Goal: Information Seeking & Learning: Learn about a topic

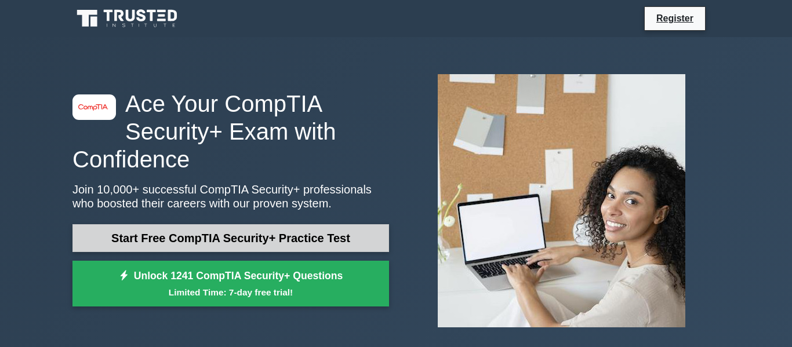
click at [261, 229] on link "Start Free CompTIA Security+ Practice Test" at bounding box center [230, 238] width 317 height 28
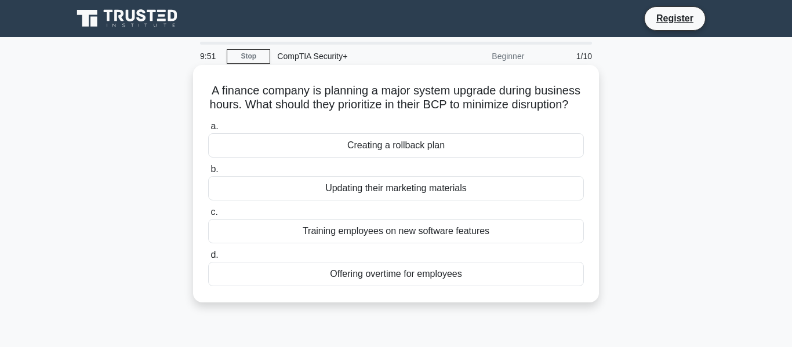
click at [309, 150] on div "Creating a rollback plan" at bounding box center [396, 145] width 376 height 24
click at [208, 130] on input "a. Creating a rollback plan" at bounding box center [208, 127] width 0 height 8
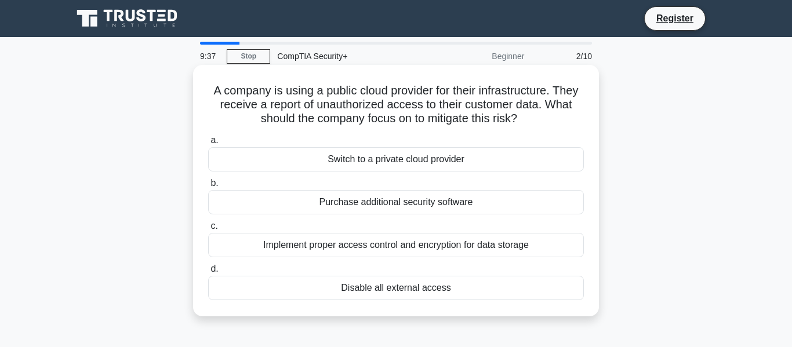
click at [260, 249] on div "Implement proper access control and encryption for data storage" at bounding box center [396, 245] width 376 height 24
click at [208, 230] on input "c. Implement proper access control and encryption for data storage" at bounding box center [208, 227] width 0 height 8
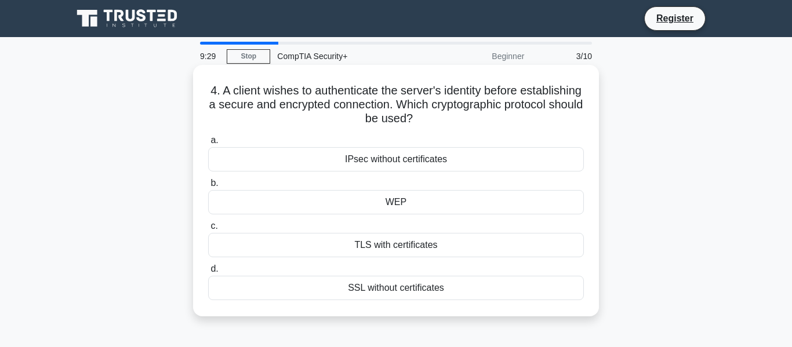
click at [278, 251] on div "TLS with certificates" at bounding box center [396, 245] width 376 height 24
click at [208, 230] on input "c. TLS with certificates" at bounding box center [208, 227] width 0 height 8
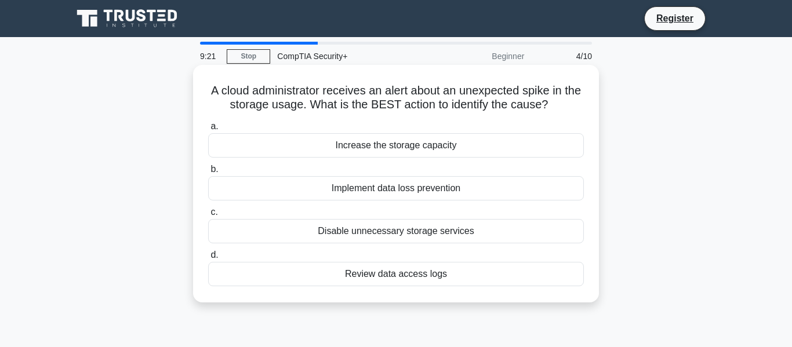
click at [312, 279] on div "Review data access logs" at bounding box center [396, 274] width 376 height 24
click at [208, 259] on input "d. Review data access logs" at bounding box center [208, 256] width 0 height 8
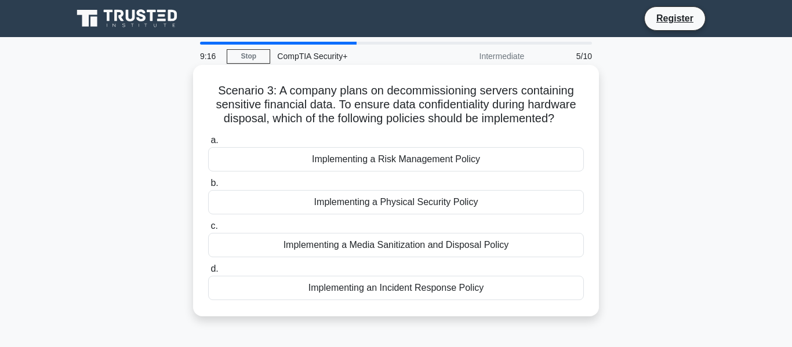
click at [322, 248] on div "Implementing a Media Sanitization and Disposal Policy" at bounding box center [396, 245] width 376 height 24
click at [208, 230] on input "c. Implementing a Media Sanitization and Disposal Policy" at bounding box center [208, 227] width 0 height 8
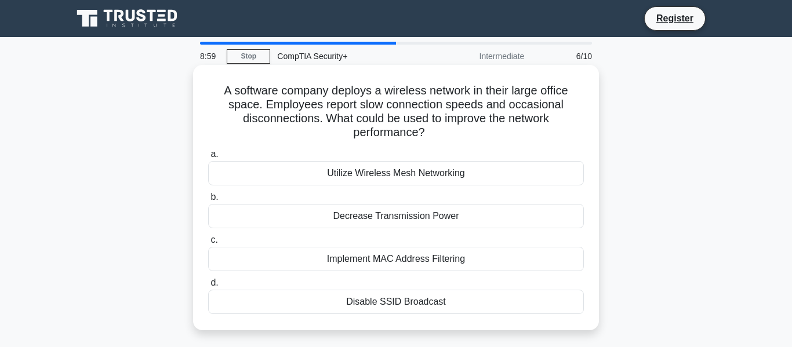
click at [337, 173] on div "Utilize Wireless Mesh Networking" at bounding box center [396, 173] width 376 height 24
click at [208, 158] on input "a. Utilize Wireless Mesh Networking" at bounding box center [208, 155] width 0 height 8
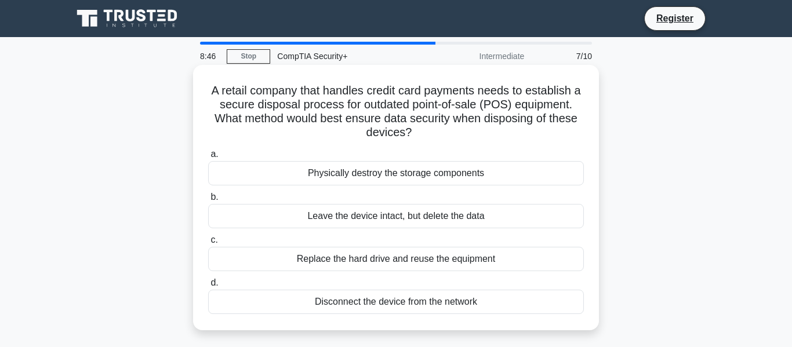
click at [336, 172] on div "Physically destroy the storage components" at bounding box center [396, 173] width 376 height 24
click at [208, 158] on input "a. Physically destroy the storage components" at bounding box center [208, 155] width 0 height 8
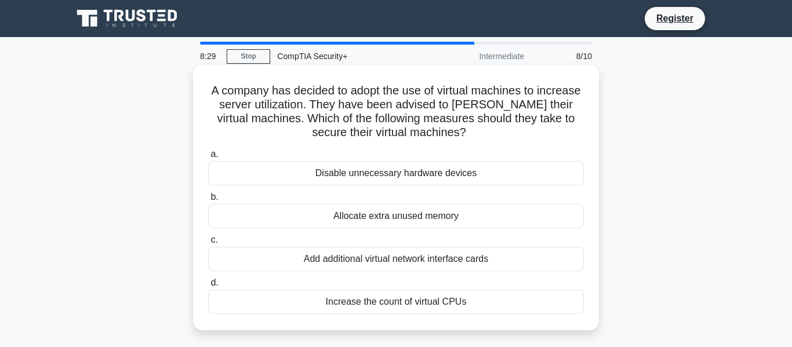
click at [327, 173] on div "Disable unnecessary hardware devices" at bounding box center [396, 173] width 376 height 24
click at [208, 158] on input "a. Disable unnecessary hardware devices" at bounding box center [208, 155] width 0 height 8
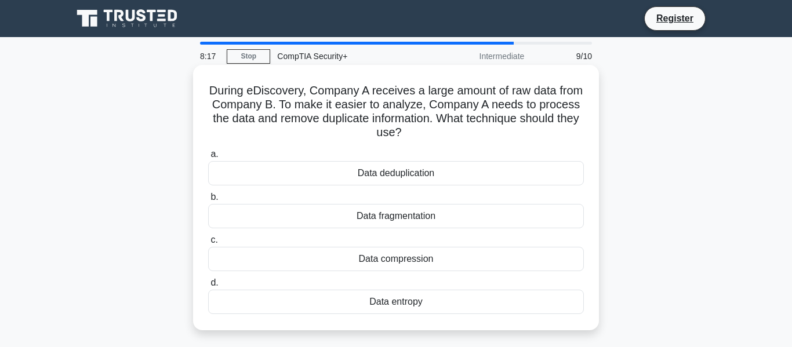
click at [335, 223] on div "Data fragmentation" at bounding box center [396, 216] width 376 height 24
click at [208, 201] on input "b. Data fragmentation" at bounding box center [208, 198] width 0 height 8
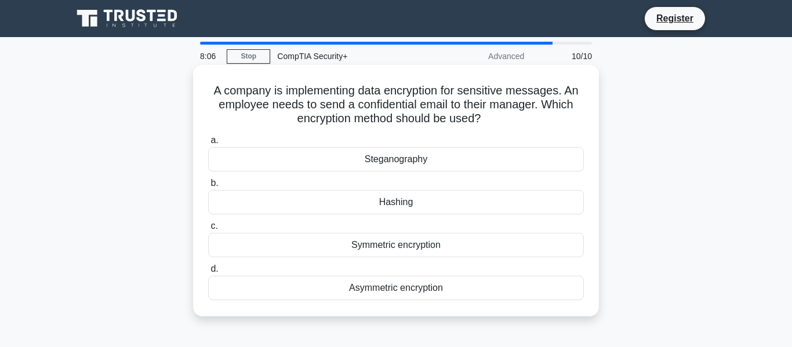
click at [355, 284] on div "Asymmetric encryption" at bounding box center [396, 288] width 376 height 24
click at [208, 273] on input "d. Asymmetric encryption" at bounding box center [208, 270] width 0 height 8
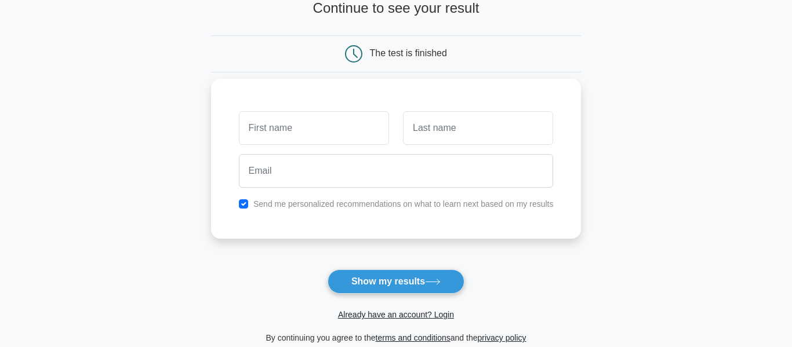
scroll to position [106, 0]
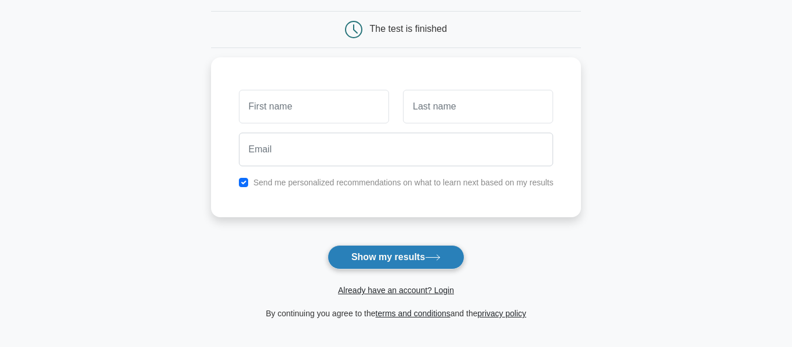
click at [350, 263] on button "Show my results" at bounding box center [396, 257] width 137 height 24
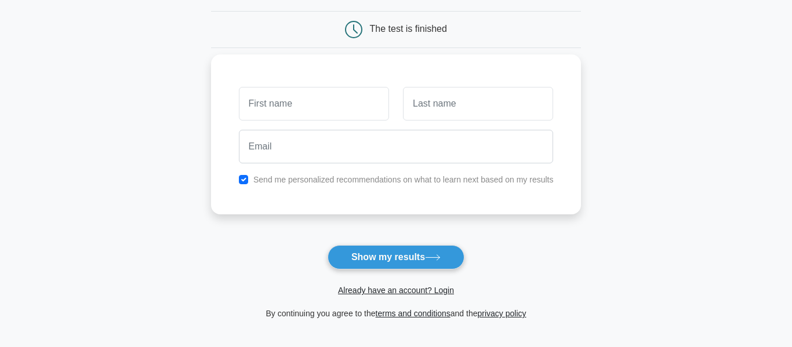
click at [315, 188] on div "Send me personalized recommendations on what to learn next based on my results" at bounding box center [396, 135] width 371 height 160
click at [312, 184] on label "Send me personalized recommendations on what to learn next based on my results" at bounding box center [403, 179] width 300 height 9
click at [308, 181] on label "Send me personalized recommendations on what to learn next based on my results" at bounding box center [403, 179] width 300 height 9
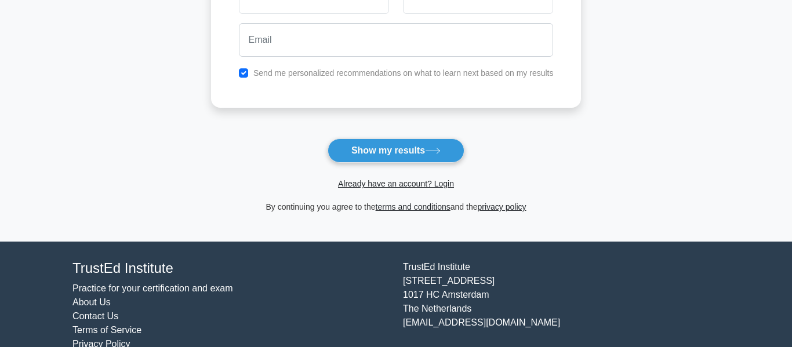
scroll to position [236, 0]
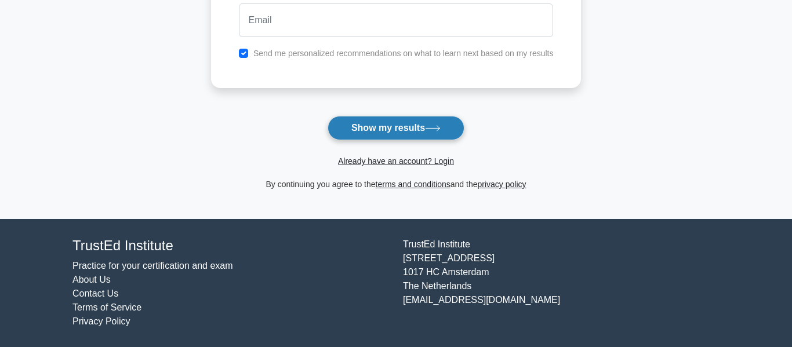
click at [362, 118] on button "Show my results" at bounding box center [396, 128] width 137 height 24
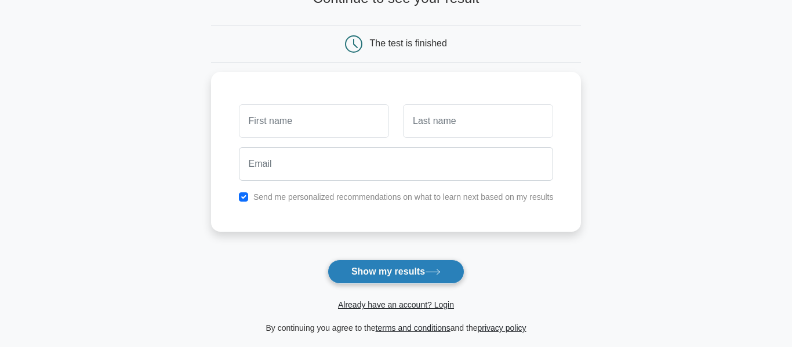
click at [362, 118] on div "Send me personalized recommendations on what to learn next based on my results" at bounding box center [396, 152] width 371 height 160
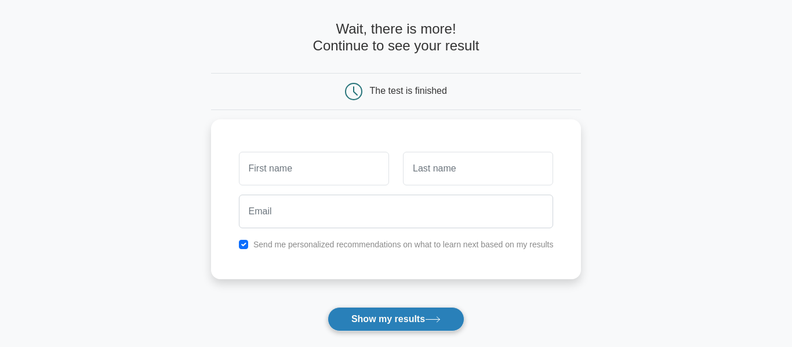
scroll to position [39, 0]
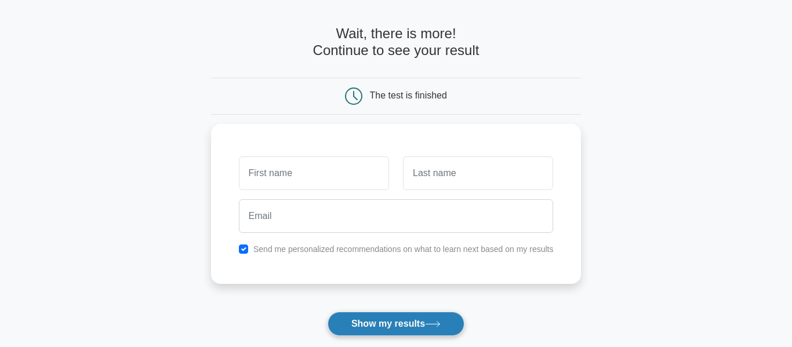
click at [362, 118] on form "Wait, there is more! Continue to see your result The test is finished and the" at bounding box center [396, 207] width 371 height 362
